Goal: Task Accomplishment & Management: Manage account settings

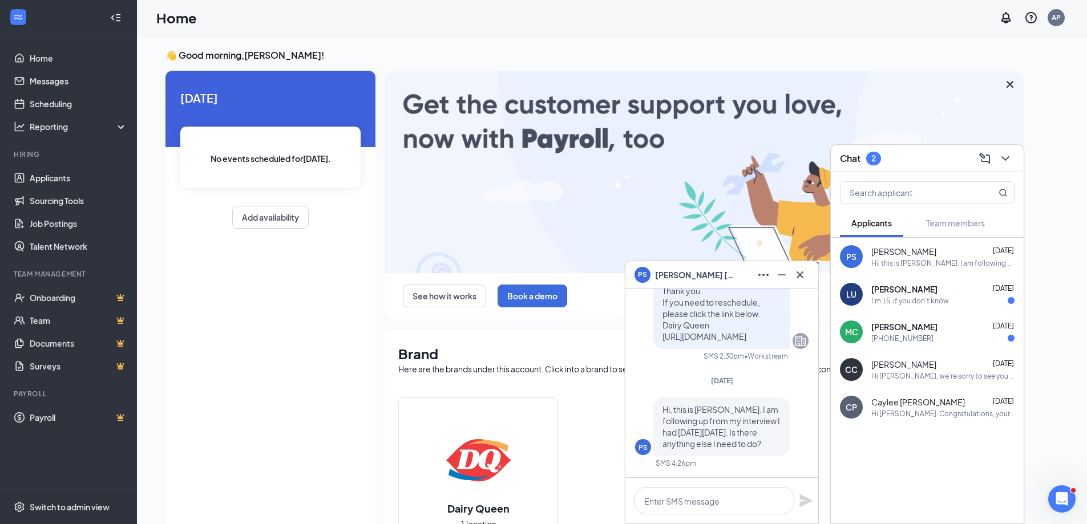
click at [937, 301] on div "I'm 15, if you don't know" at bounding box center [910, 301] width 78 height 10
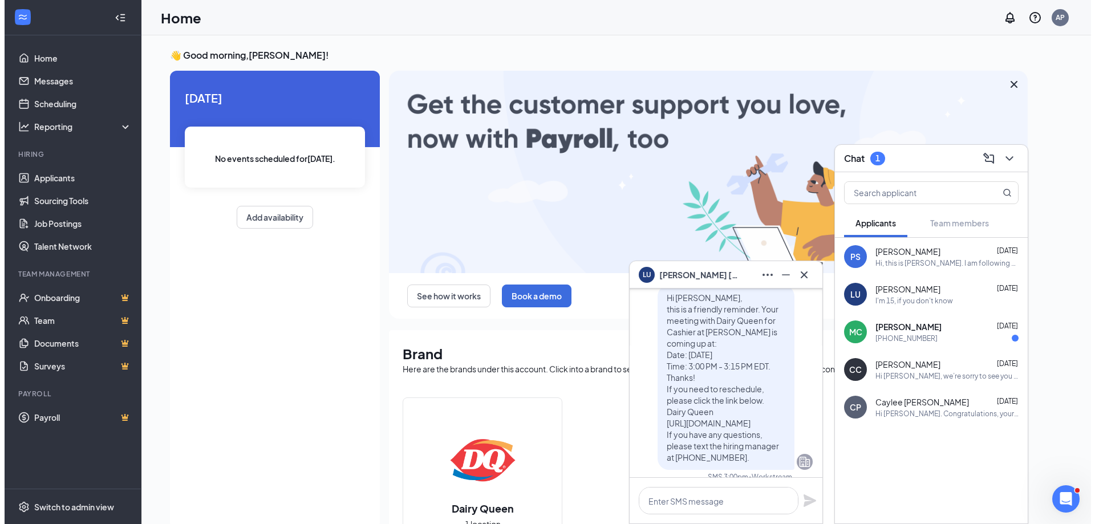
scroll to position [-114, 0]
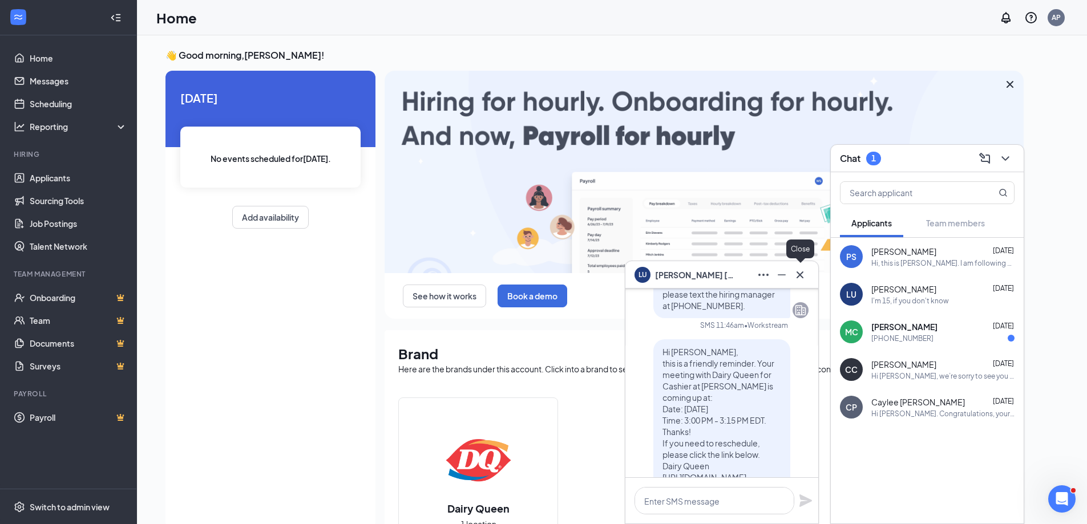
click at [806, 277] on icon "Cross" at bounding box center [800, 275] width 14 height 14
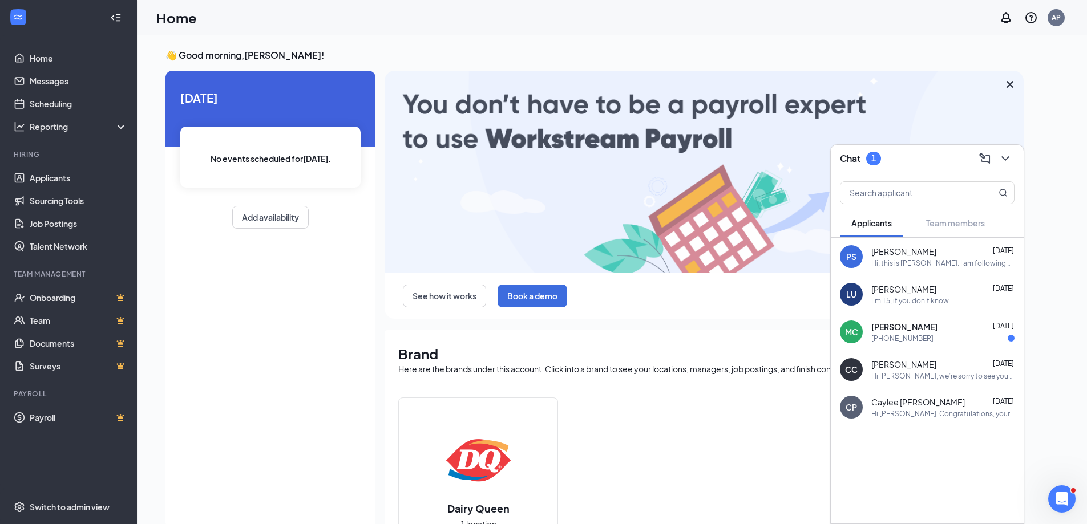
click at [939, 260] on div "Hi, this is [PERSON_NAME]. I am following up from my interview I had [DATE][DAT…" at bounding box center [942, 263] width 143 height 10
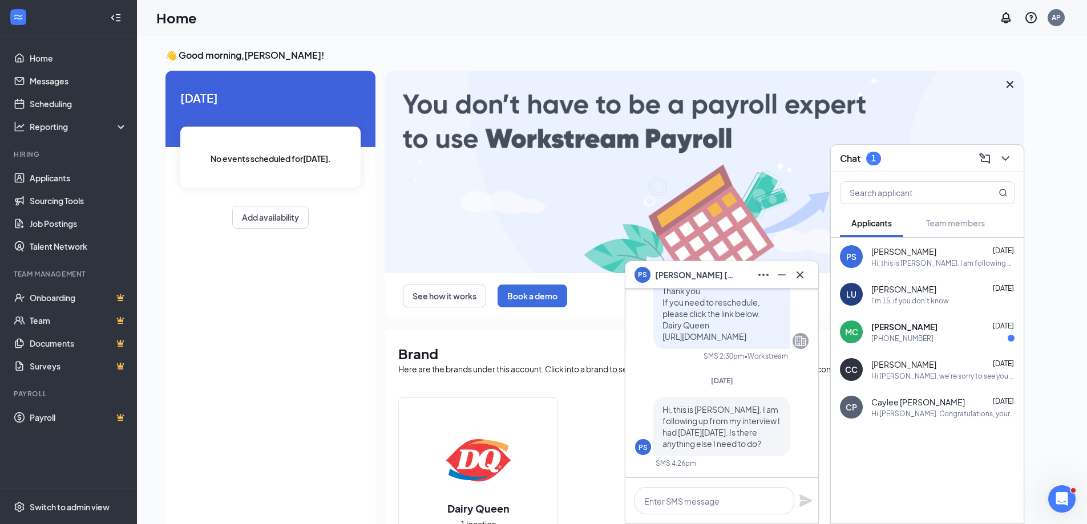
click at [1041, 163] on div "👋 Good morning, [PERSON_NAME] ! [DATE] No events scheduled for [DATE] . Add ava…" at bounding box center [611, 420] width 911 height 742
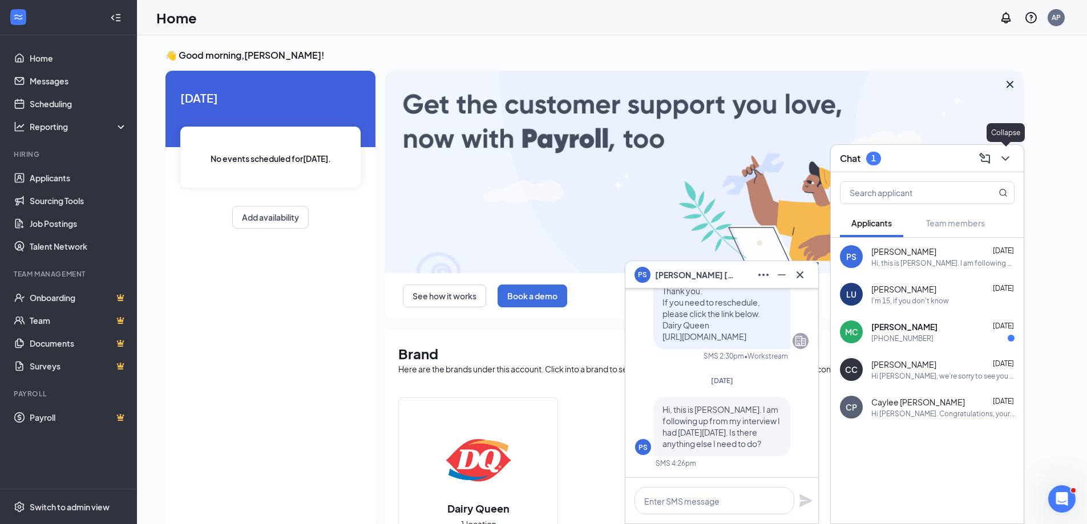
click at [1001, 161] on icon "ChevronDown" at bounding box center [1005, 159] width 14 height 14
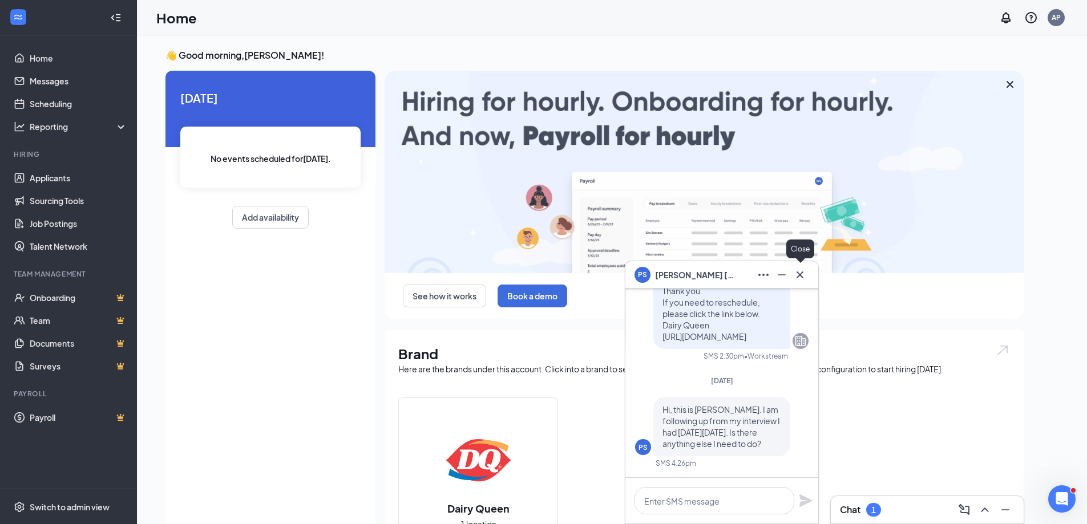
click at [804, 280] on icon "Cross" at bounding box center [800, 275] width 14 height 14
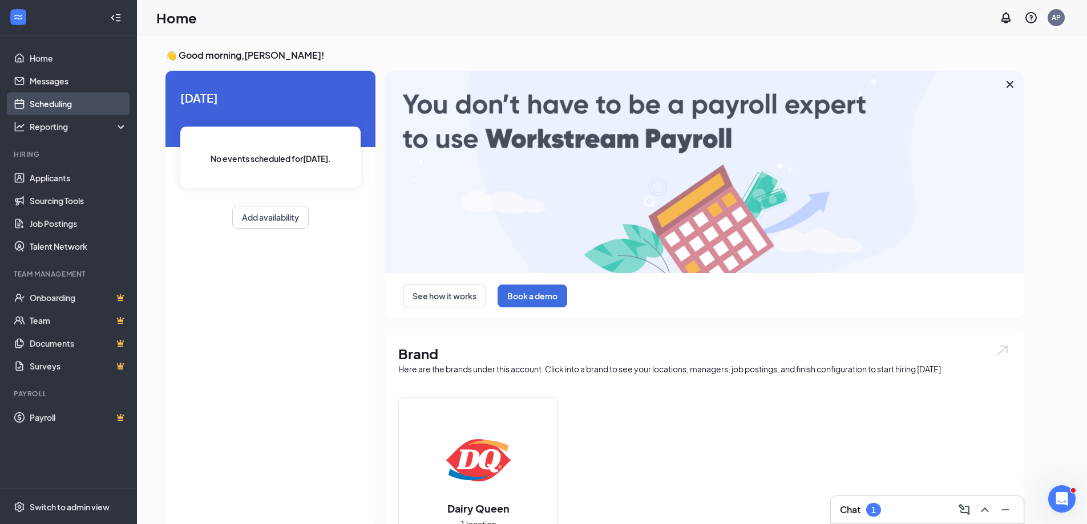
click at [58, 104] on link "Scheduling" at bounding box center [79, 103] width 98 height 23
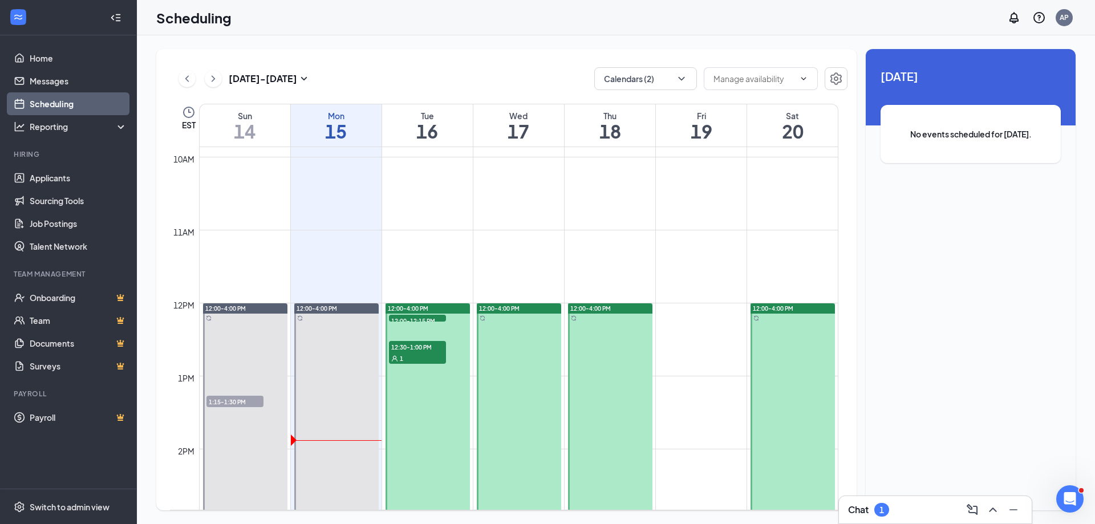
scroll to position [903, 0]
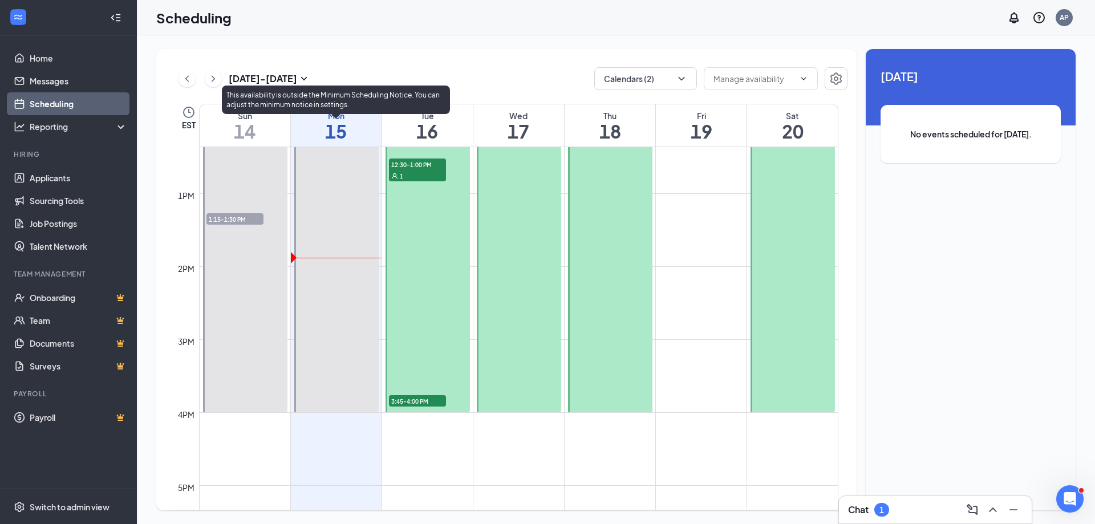
click at [394, 224] on div at bounding box center [428, 267] width 84 height 292
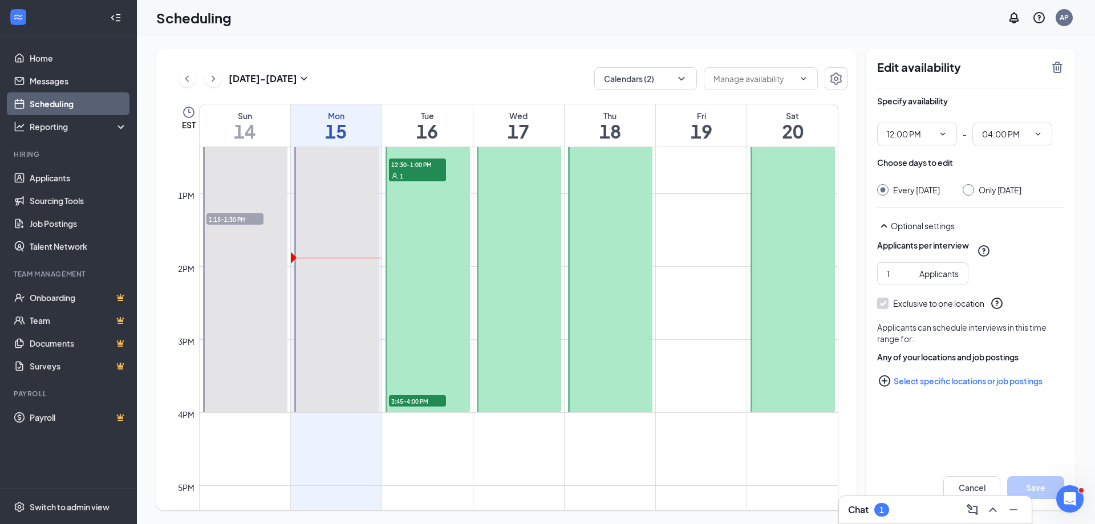
click at [426, 172] on div "1" at bounding box center [417, 175] width 57 height 11
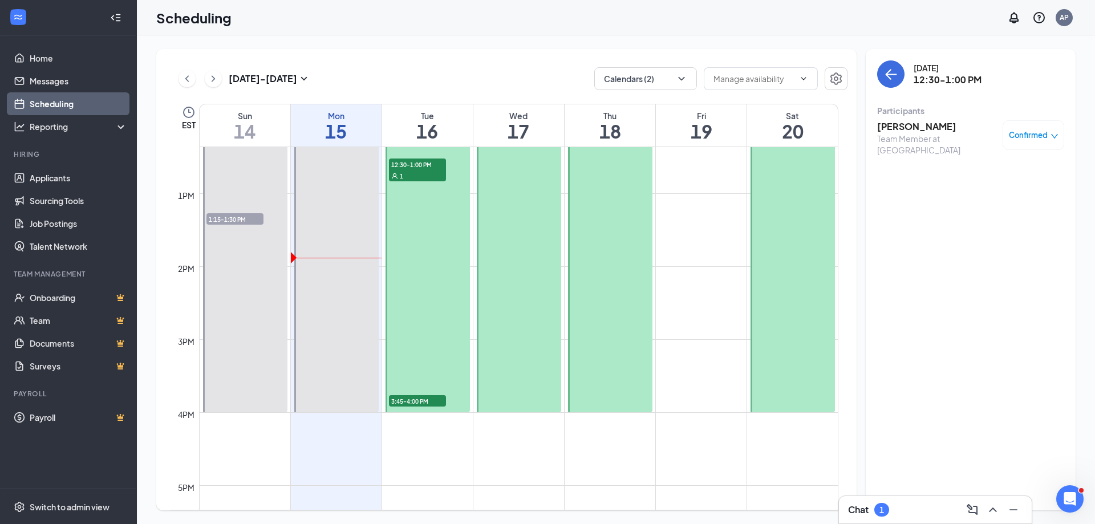
click at [418, 395] on div "3:45-4:00 PM 1" at bounding box center [417, 401] width 59 height 14
click at [911, 127] on h3 "[PERSON_NAME]" at bounding box center [937, 126] width 120 height 13
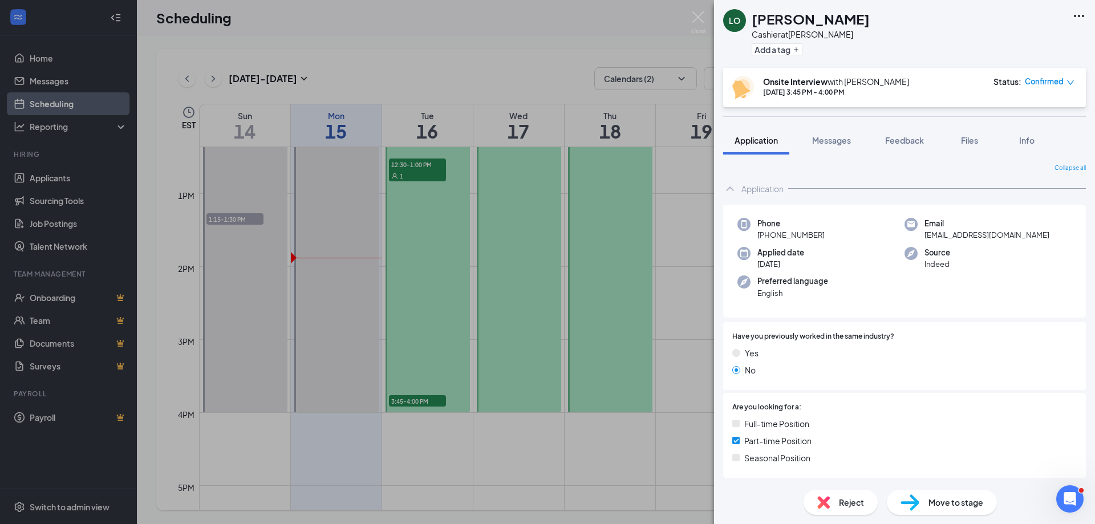
scroll to position [260, 0]
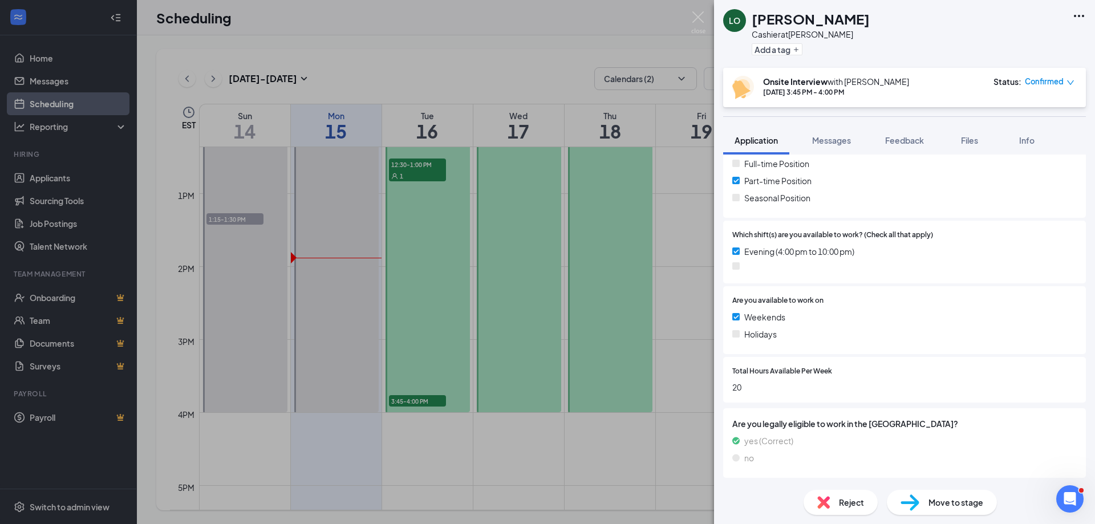
click at [413, 169] on div "LO [PERSON_NAME] Cashier at [PERSON_NAME] Add a tag Onsite Interview with [PERS…" at bounding box center [547, 262] width 1095 height 524
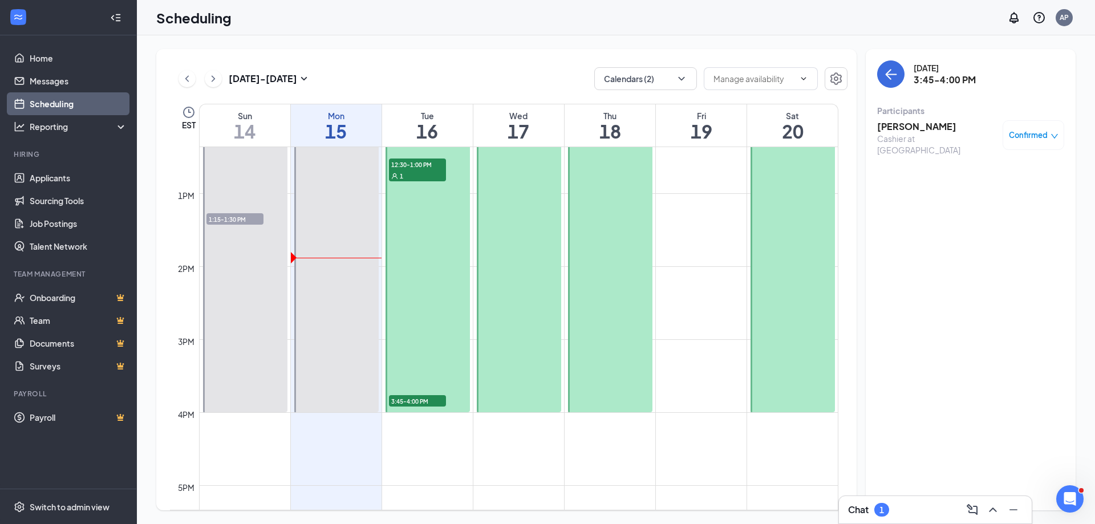
click at [413, 170] on div "1" at bounding box center [417, 175] width 57 height 11
click at [900, 124] on h3 "[PERSON_NAME]" at bounding box center [937, 126] width 120 height 13
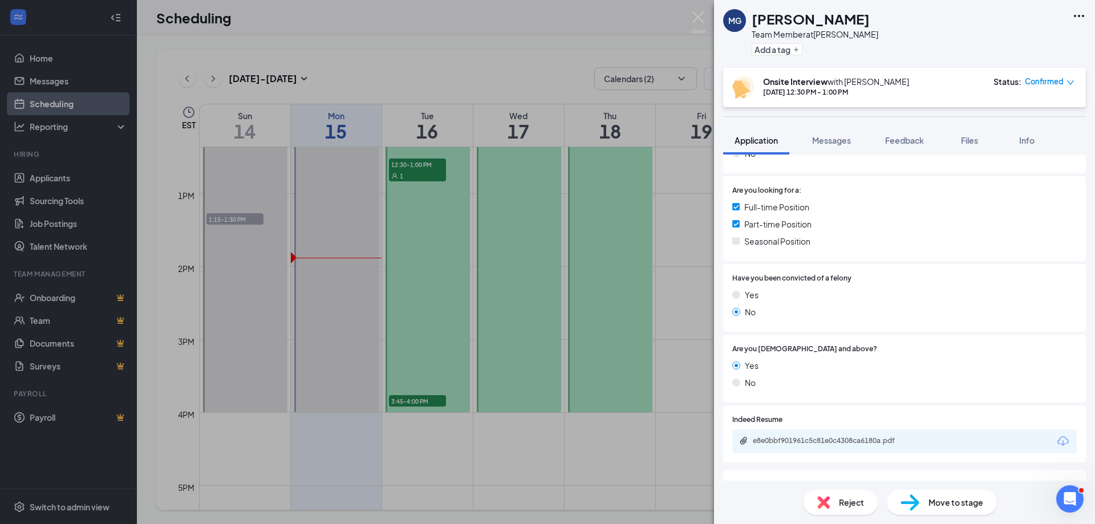
scroll to position [399, 0]
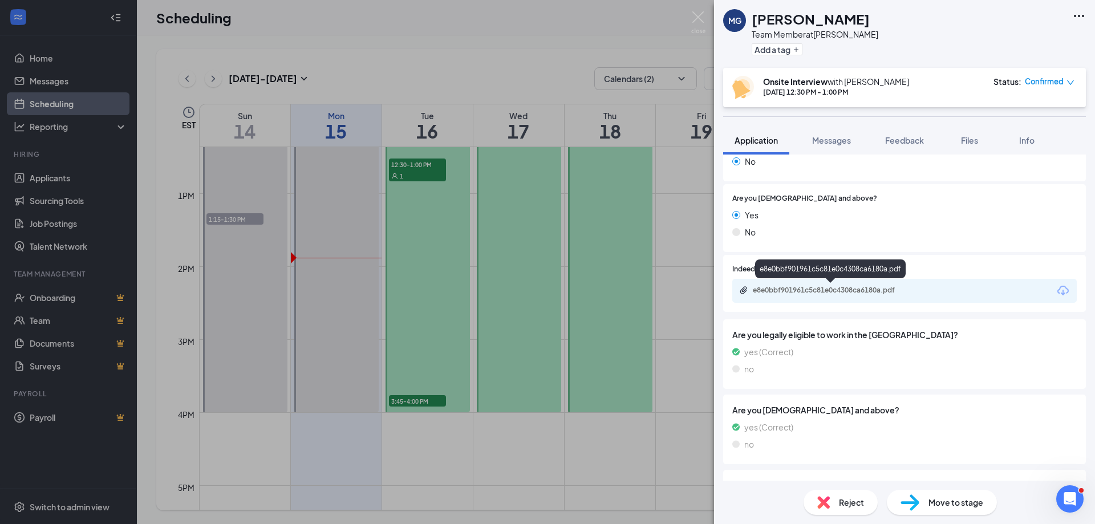
click at [830, 294] on div "e8e0bbf901961c5c81e0c4308ca6180a.pdf" at bounding box center [833, 290] width 160 height 9
click at [575, 313] on div "MG [PERSON_NAME] Team Member at [PERSON_NAME] Add a tag Onsite Interview with […" at bounding box center [547, 262] width 1095 height 524
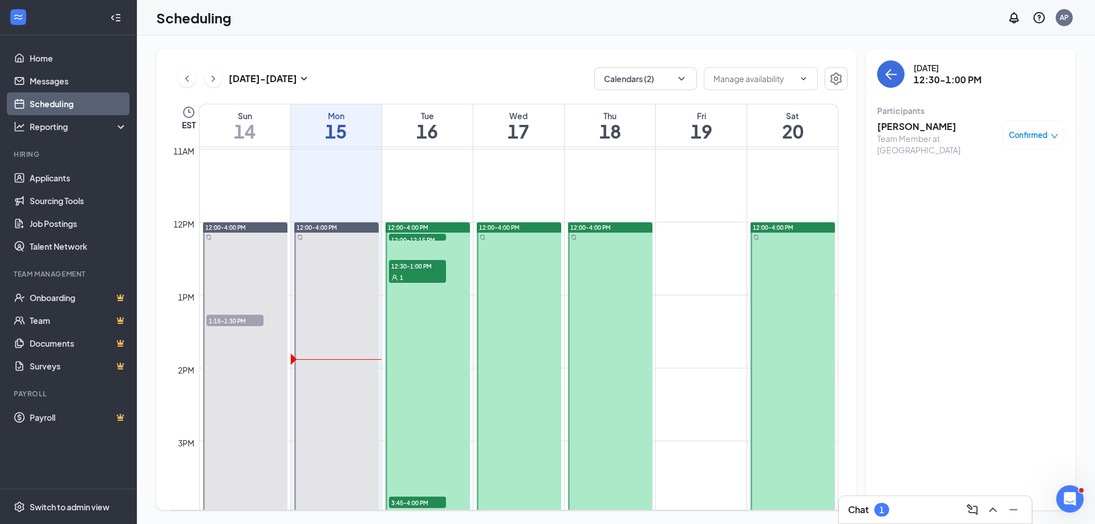
scroll to position [789, 0]
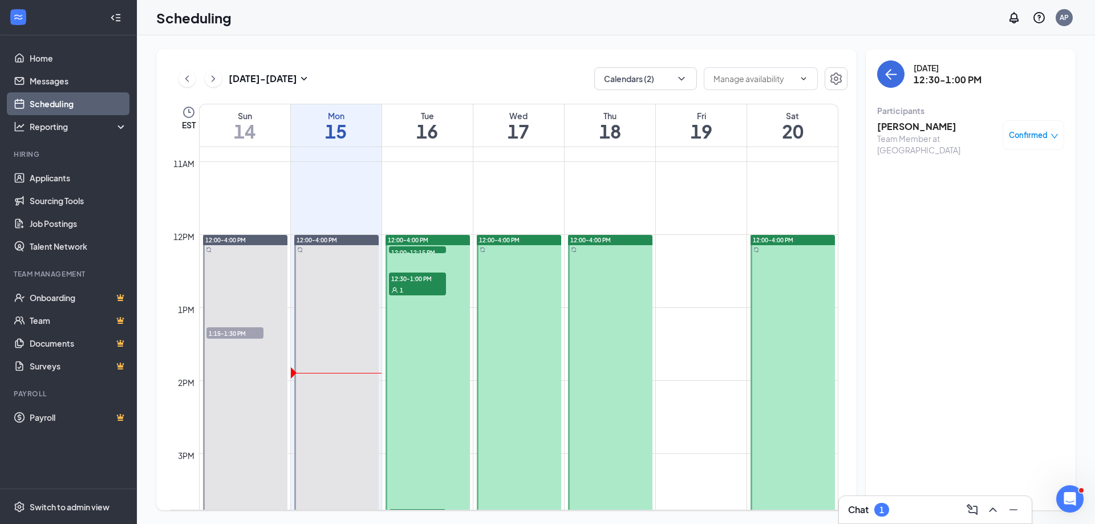
click at [206, 75] on button at bounding box center [213, 78] width 17 height 17
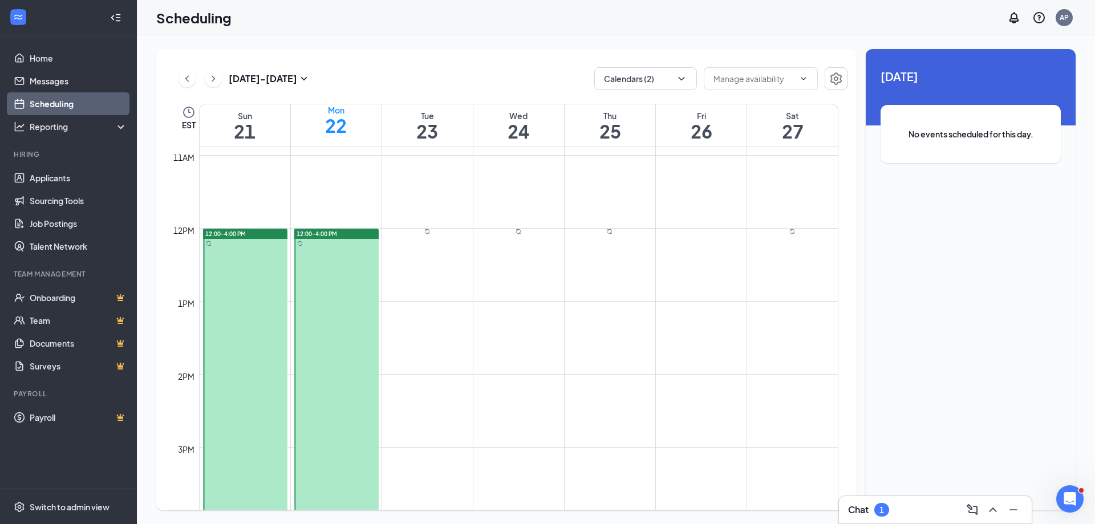
scroll to position [789, 0]
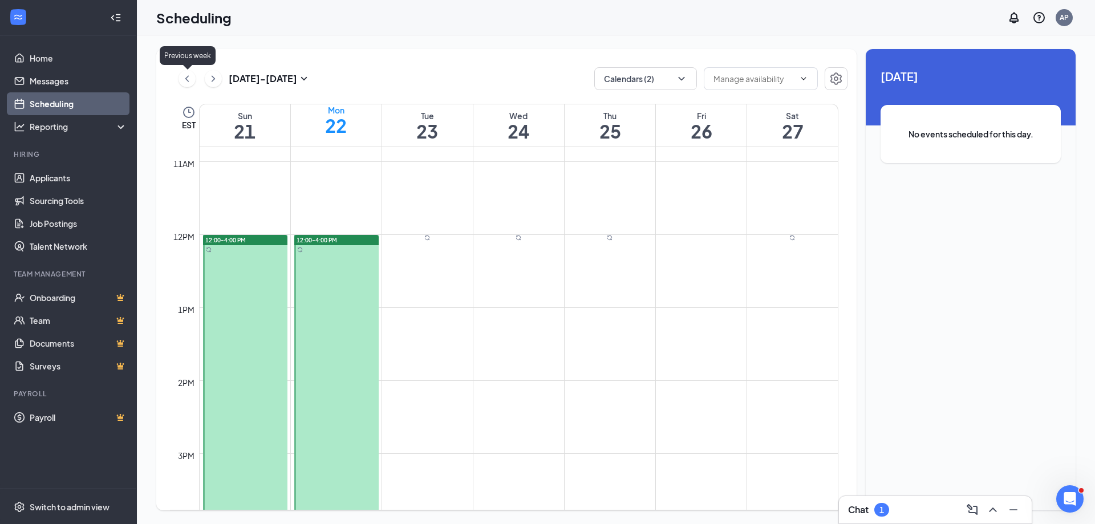
click at [189, 75] on icon "ChevronLeft" at bounding box center [186, 79] width 11 height 14
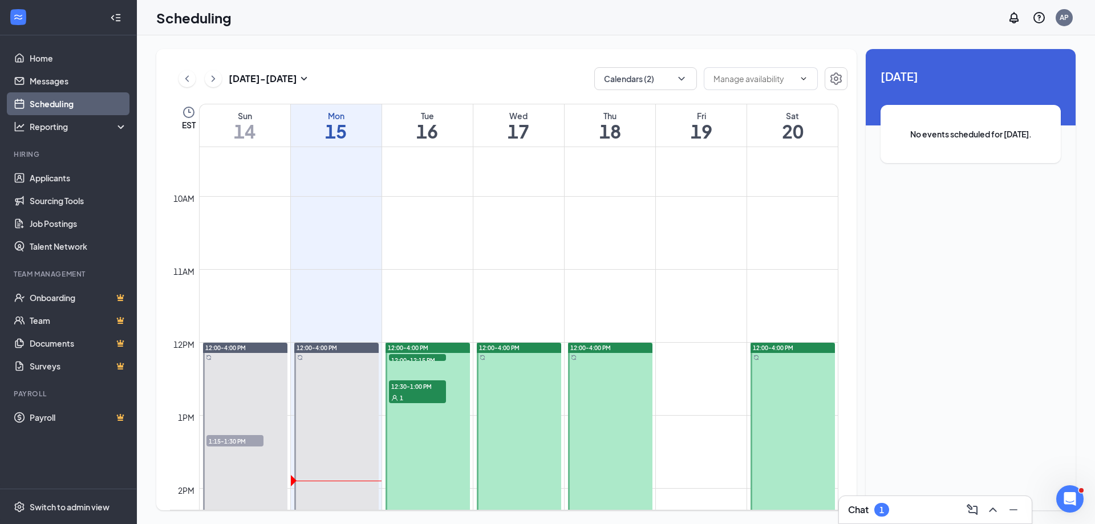
scroll to position [789, 0]
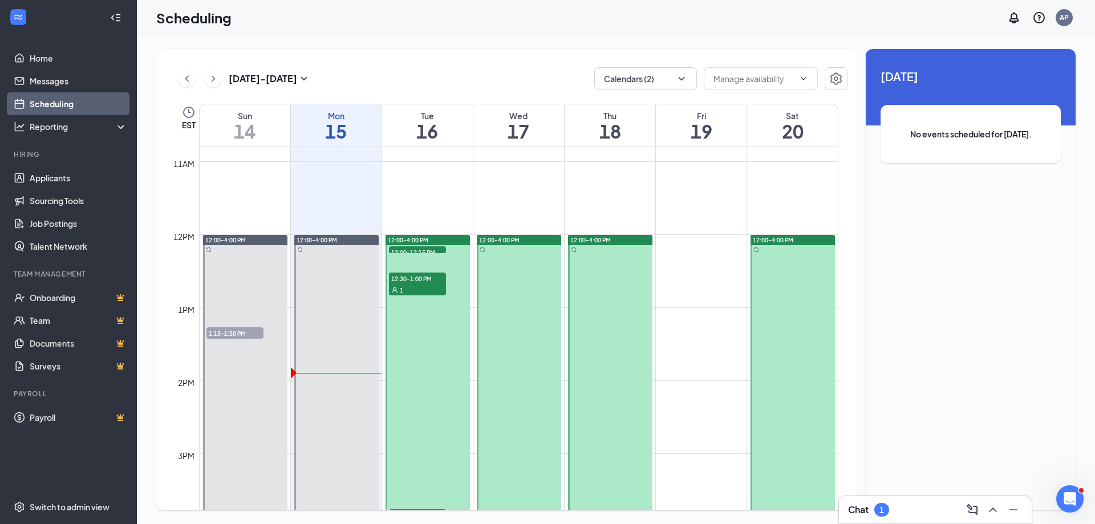
click at [181, 72] on button at bounding box center [187, 78] width 17 height 17
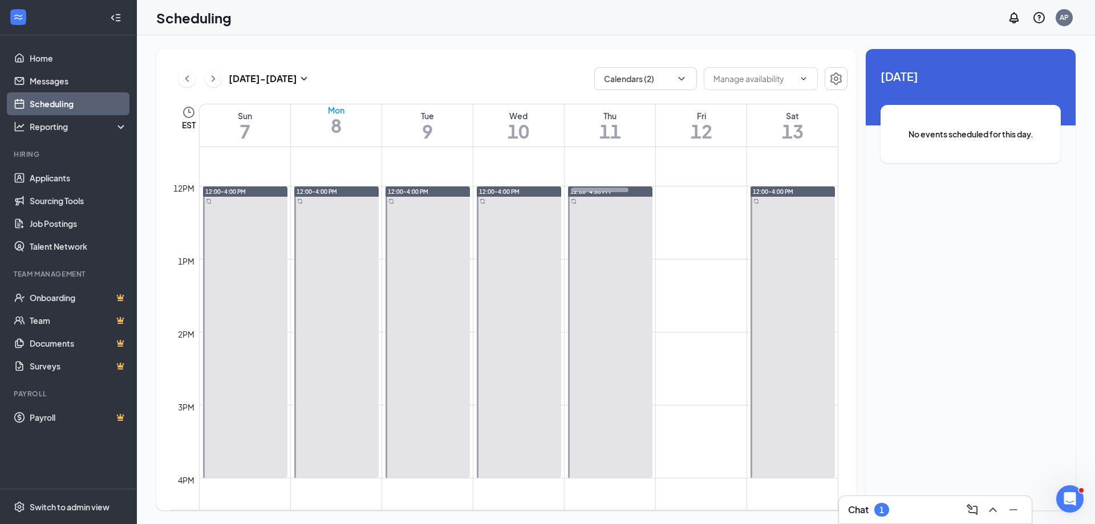
scroll to position [846, 0]
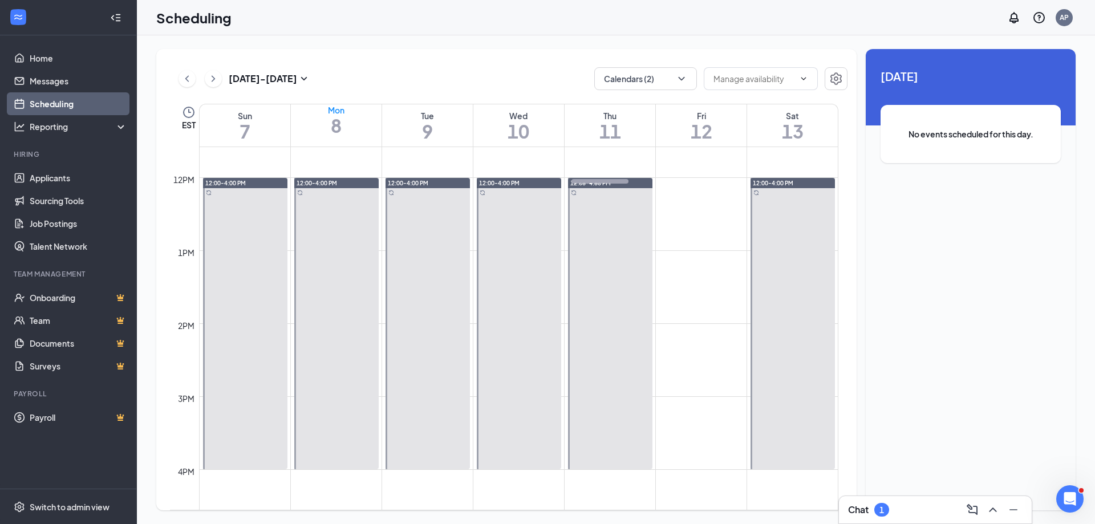
click at [587, 191] on span "3:15-3:30 PM" at bounding box center [600, 184] width 57 height 11
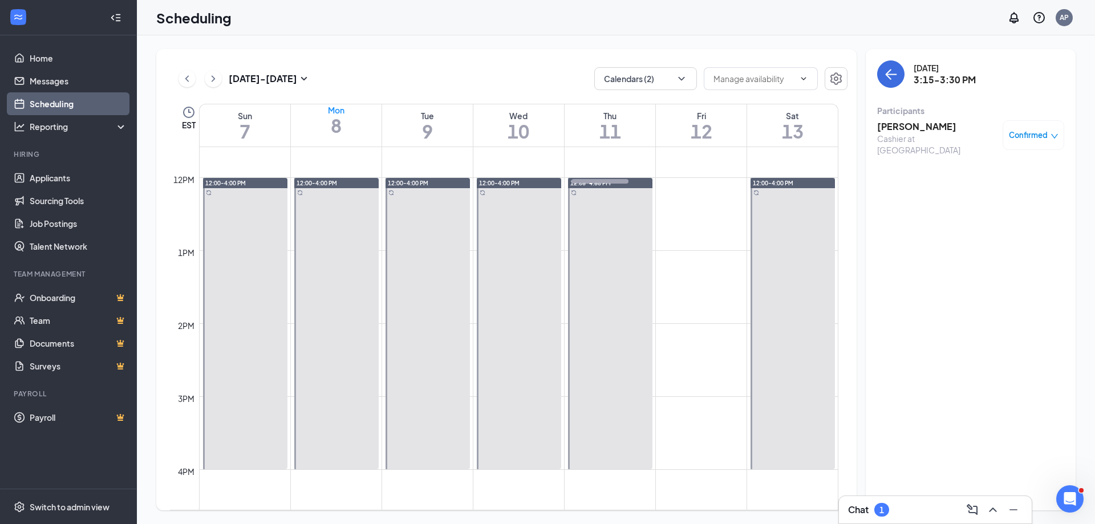
click at [910, 130] on h3 "[PERSON_NAME]" at bounding box center [937, 126] width 120 height 13
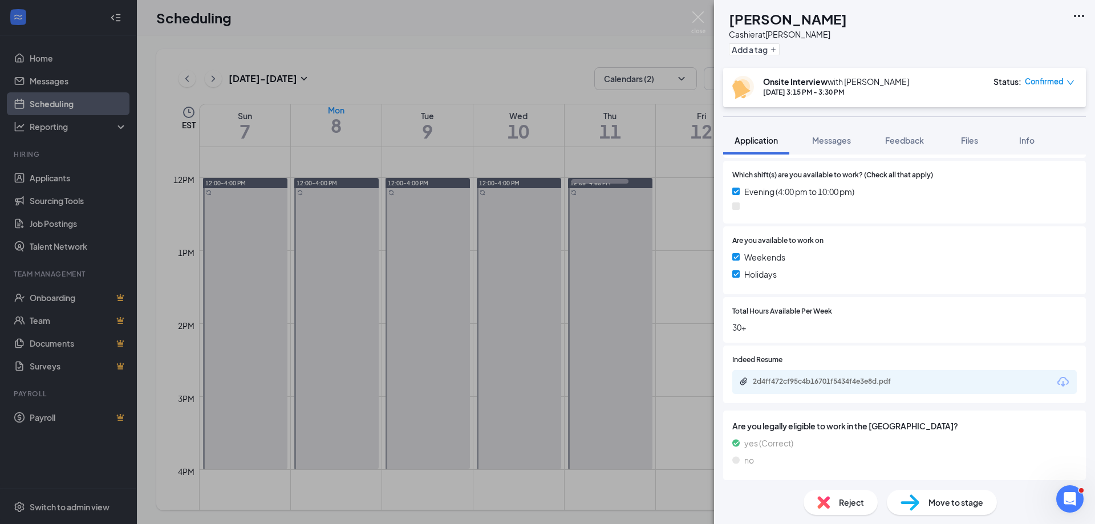
scroll to position [322, 0]
click at [795, 375] on div "2d4ff472cf95c4b16701f5434f4e3e8d.pdf" at bounding box center [833, 379] width 160 height 9
